Goal: Task Accomplishment & Management: Manage account settings

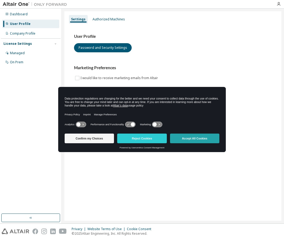
click at [198, 139] on button "Accept All Cookies" at bounding box center [194, 139] width 49 height 10
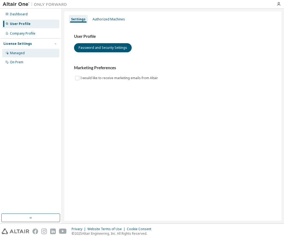
click at [17, 54] on div "Managed" at bounding box center [17, 53] width 15 height 4
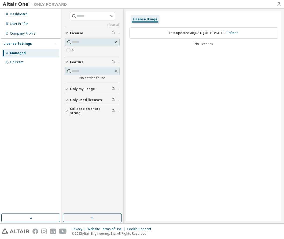
click at [17, 67] on div "License Settings Managed On Prem" at bounding box center [31, 52] width 60 height 29
click at [79, 32] on span "License" at bounding box center [76, 33] width 13 height 4
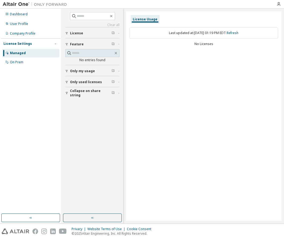
click at [79, 32] on span "License" at bounding box center [76, 33] width 13 height 4
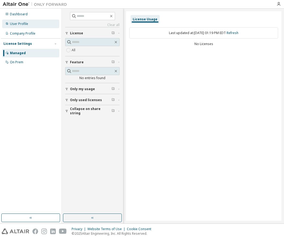
click at [17, 23] on div "User Profile" at bounding box center [19, 24] width 18 height 4
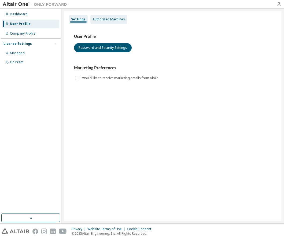
click at [96, 21] on div "Authorized Machines" at bounding box center [109, 19] width 32 height 4
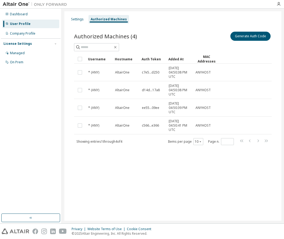
click at [13, 4] on img at bounding box center [36, 4] width 67 height 5
click at [21, 14] on div "Dashboard" at bounding box center [19, 14] width 18 height 4
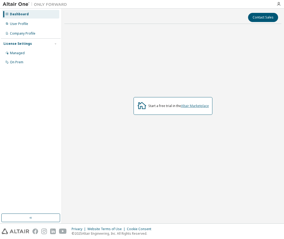
click at [194, 104] on link "Altair Marketplace" at bounding box center [195, 106] width 28 height 5
click at [280, 5] on icon "button" at bounding box center [279, 4] width 4 height 4
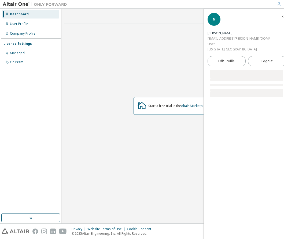
click at [243, 36] on div "mc10170@stern.nyu.edu" at bounding box center [239, 38] width 63 height 5
click at [17, 51] on div "Managed" at bounding box center [17, 53] width 15 height 4
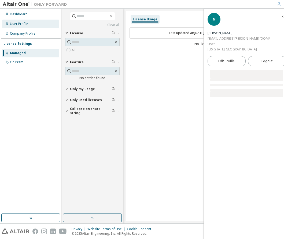
click at [16, 23] on div "User Profile" at bounding box center [19, 24] width 18 height 4
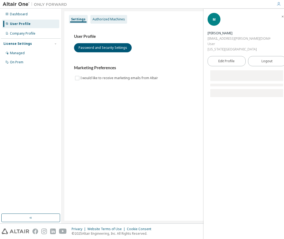
click at [109, 18] on div "Authorized Machines" at bounding box center [109, 19] width 32 height 4
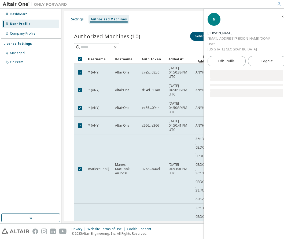
click at [281, 14] on icon "button" at bounding box center [282, 16] width 3 height 4
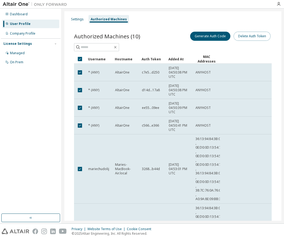
click at [247, 38] on button "Delete Auth Token" at bounding box center [252, 36] width 37 height 9
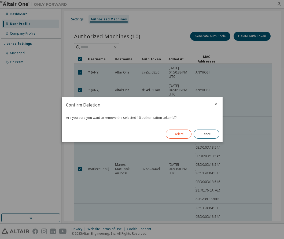
click at [173, 131] on button "Delete" at bounding box center [179, 134] width 26 height 9
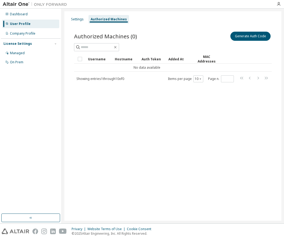
click at [125, 111] on div "Settings Authorized Machines Authorized Machines (0) Generate Auth Code Clear L…" at bounding box center [172, 116] width 217 height 210
click at [251, 38] on button "Generate Auth Code" at bounding box center [251, 36] width 40 height 9
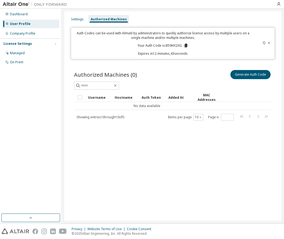
click at [173, 48] on div "Auth Codes can be used with Almutil by administrators to quickly authorize lice…" at bounding box center [163, 43] width 178 height 25
click at [172, 46] on p "Your Auth Code is: B59HX2XG" at bounding box center [163, 45] width 51 height 5
copy p "B59HX2XG"
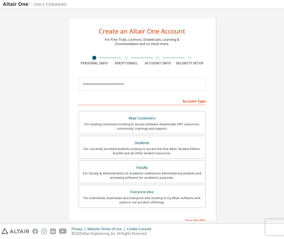
click at [8, 3] on img at bounding box center [36, 4] width 67 height 5
